Goal: Information Seeking & Learning: Understand process/instructions

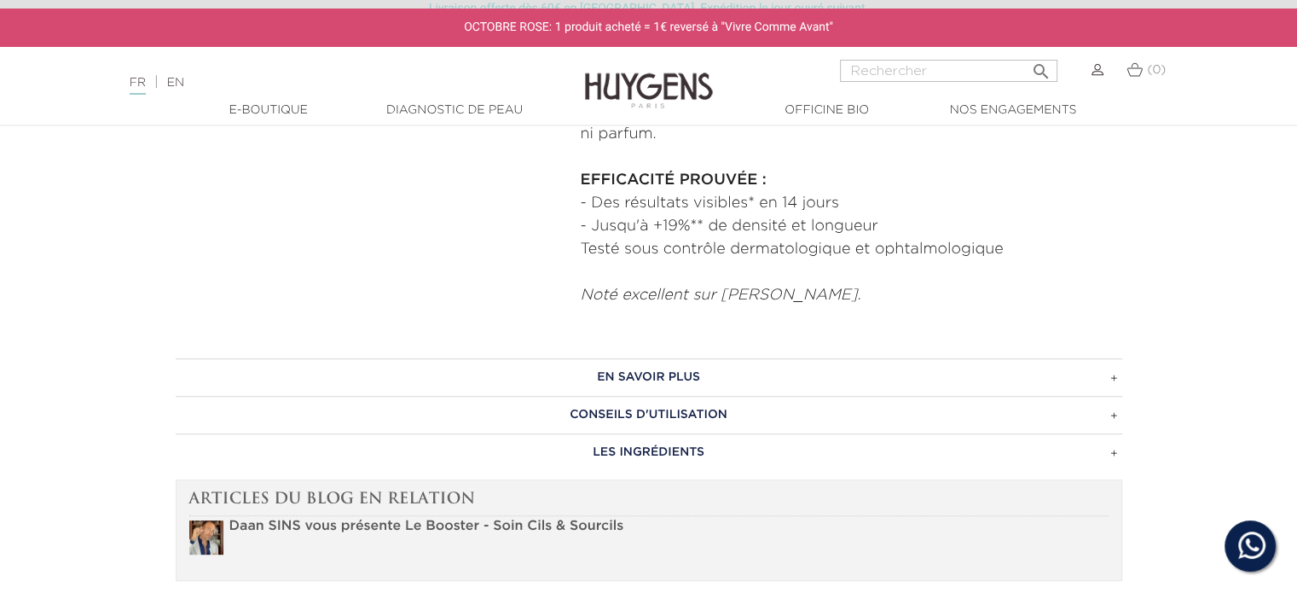
scroll to position [938, 0]
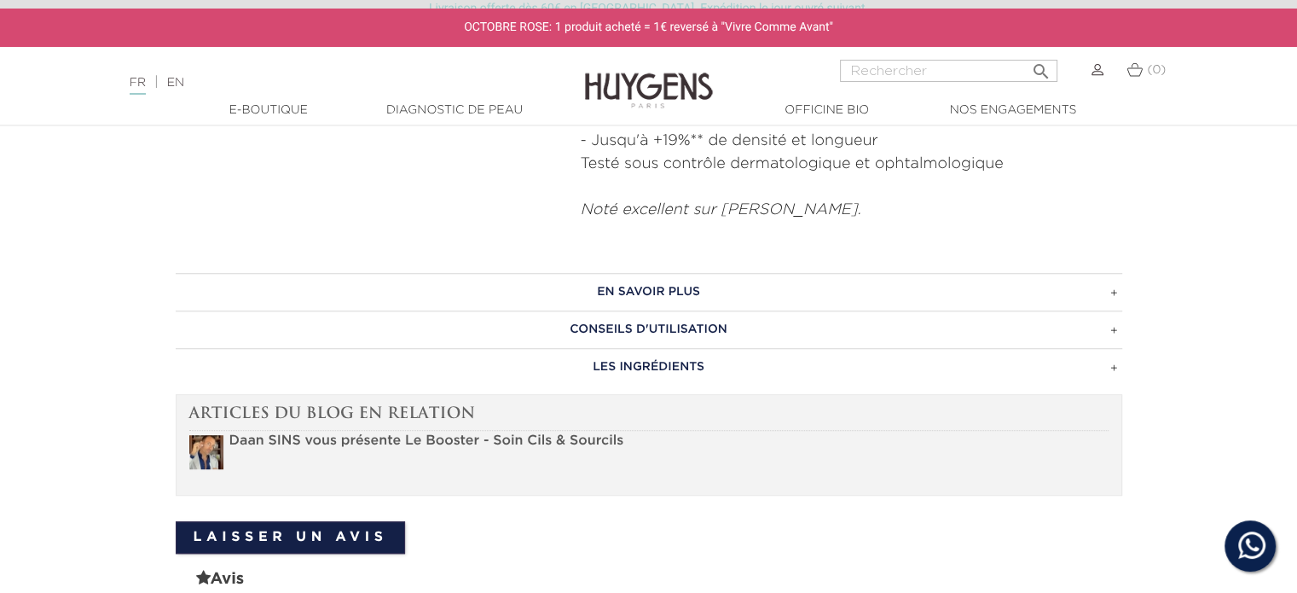
click at [1110, 334] on h3 "CONSEILS D'UTILISATION" at bounding box center [649, 329] width 947 height 38
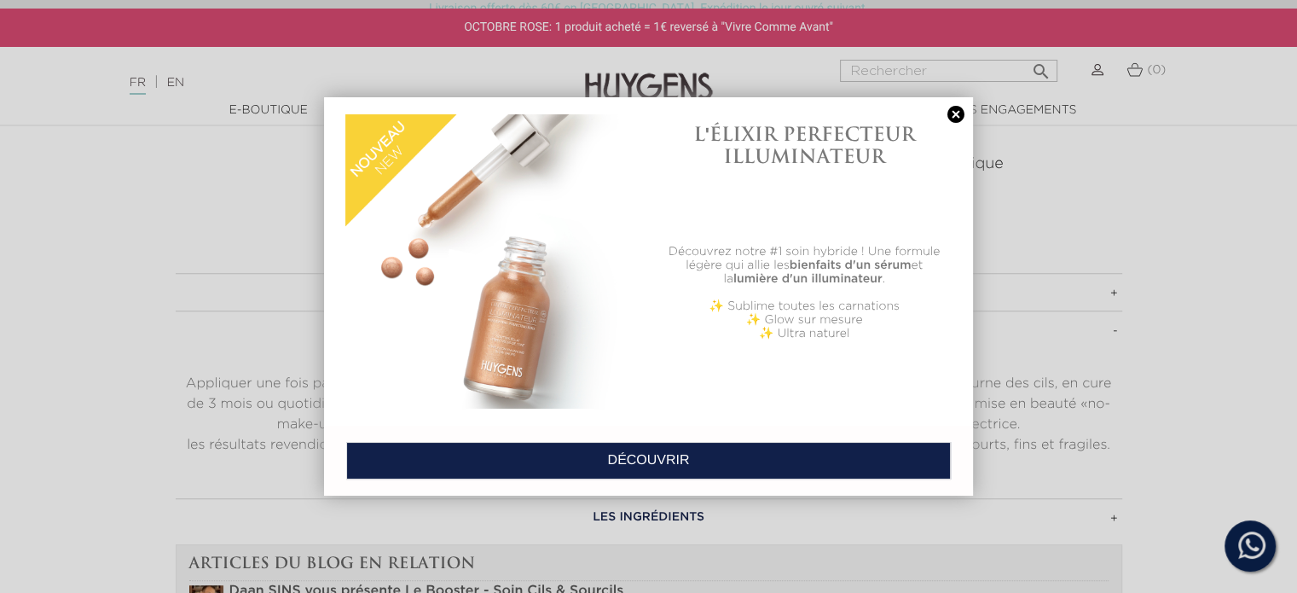
click at [880, 450] on link "DÉCOUVRIR" at bounding box center [648, 461] width 605 height 38
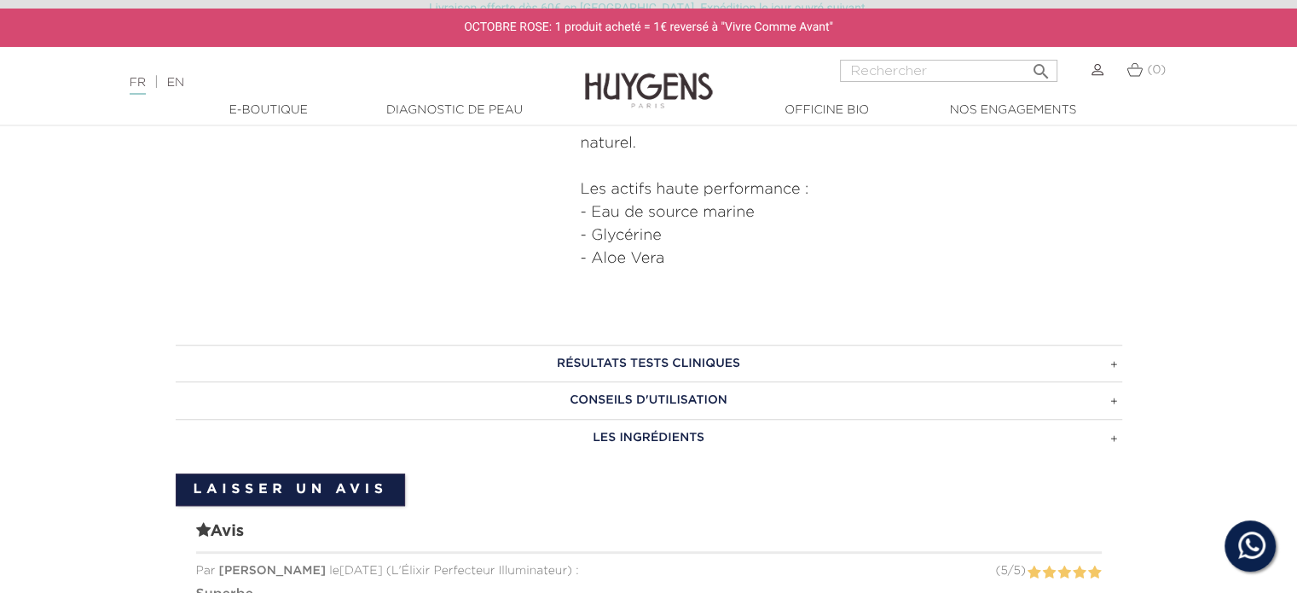
scroll to position [938, 0]
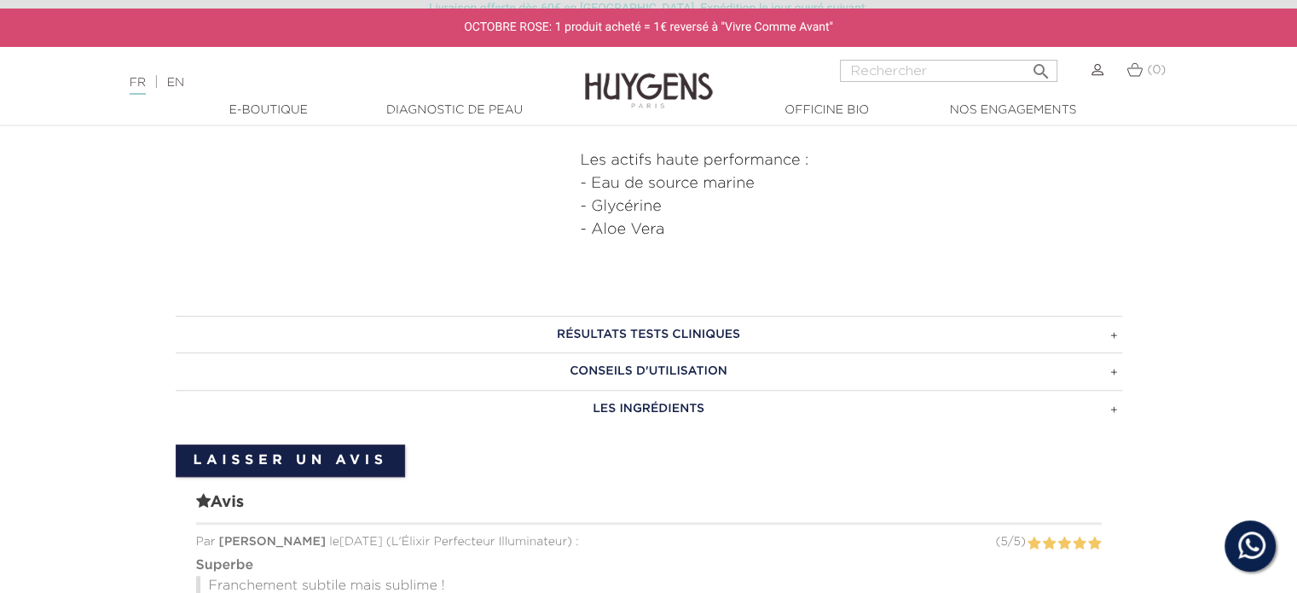
click at [1115, 374] on h3 "CONSEILS D'UTILISATION" at bounding box center [649, 371] width 947 height 38
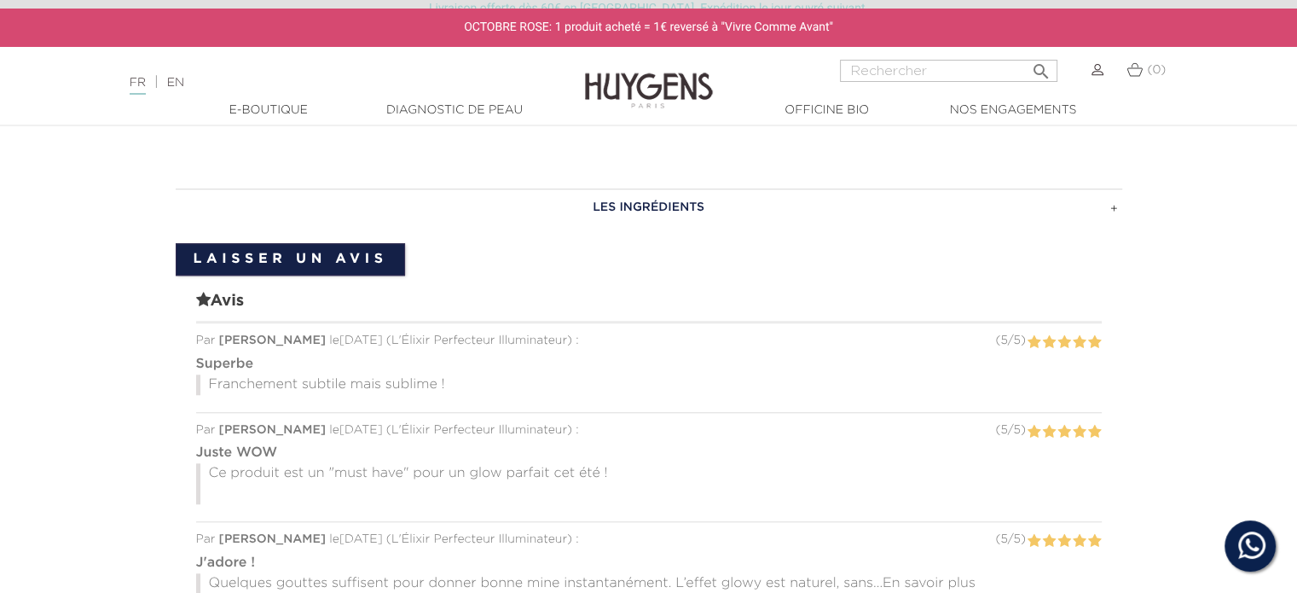
scroll to position [1621, 0]
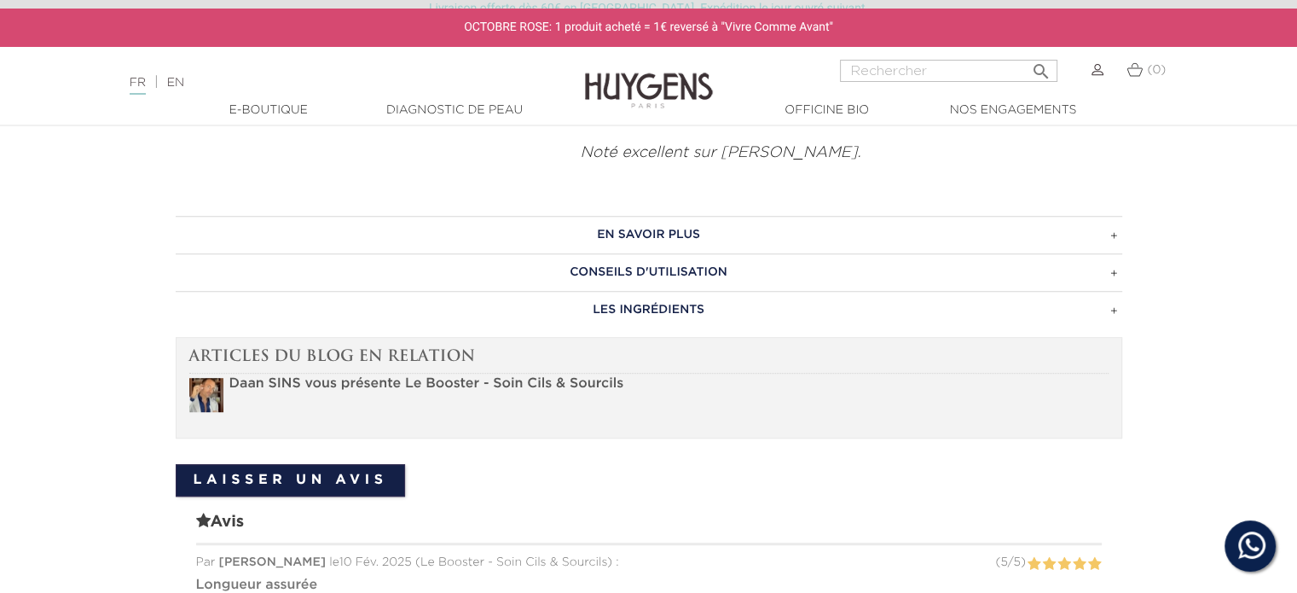
scroll to position [1024, 0]
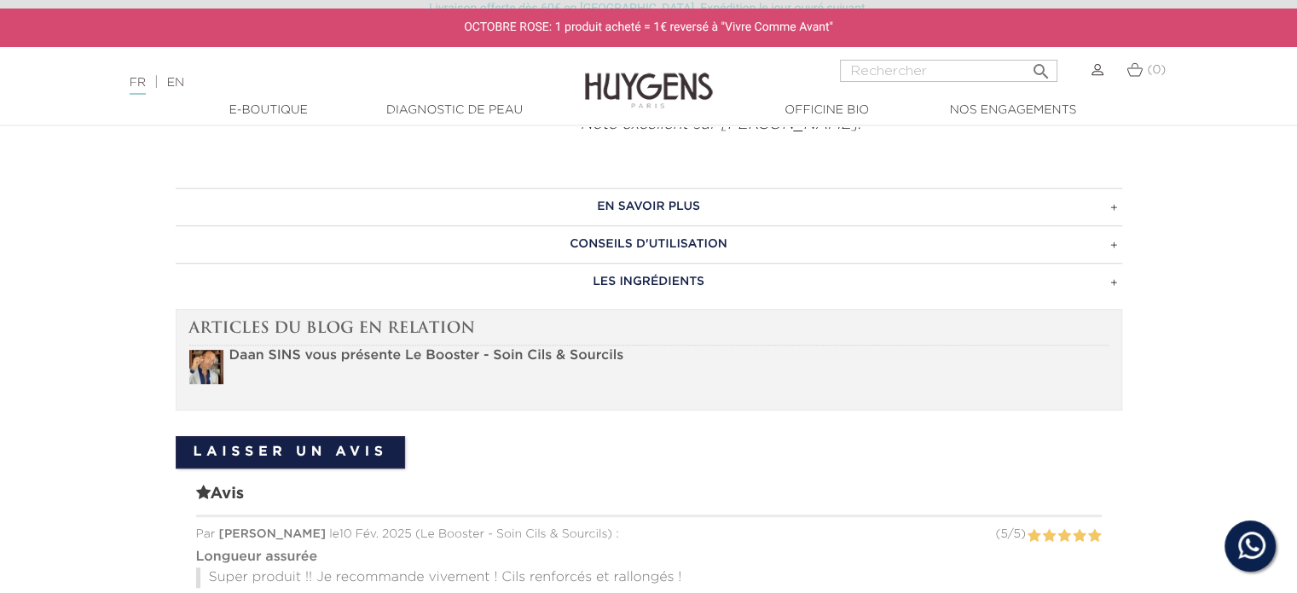
click at [1110, 247] on h3 "CONSEILS D'UTILISATION" at bounding box center [649, 244] width 947 height 38
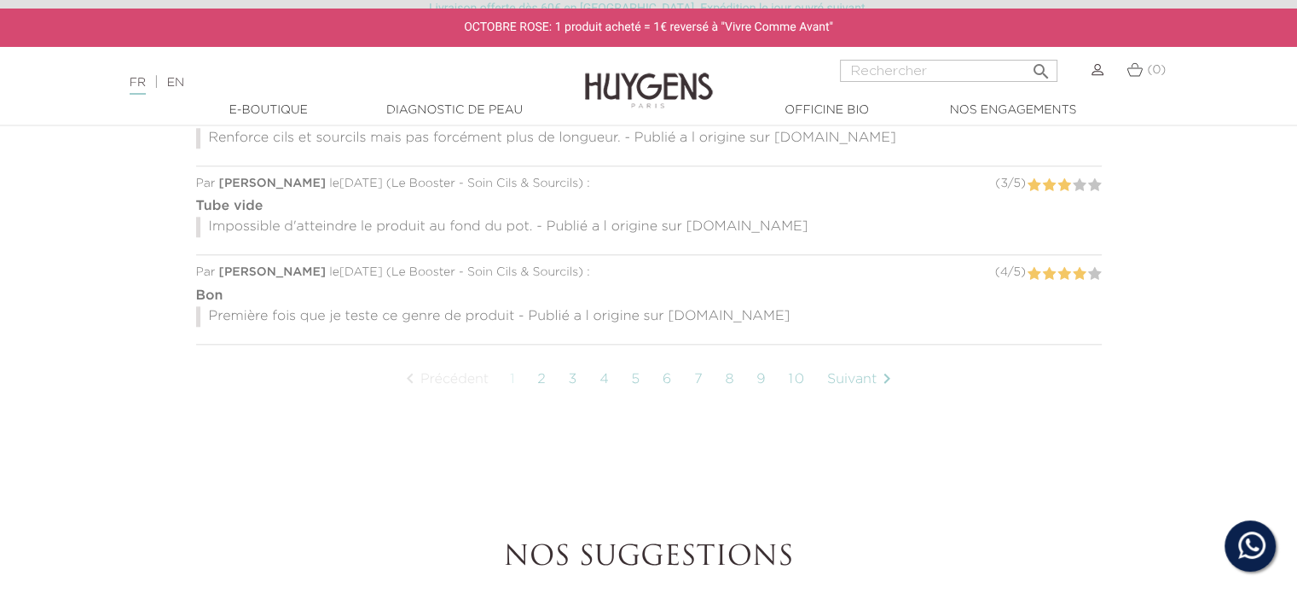
scroll to position [1706, 0]
